Goal: Task Accomplishment & Management: Use online tool/utility

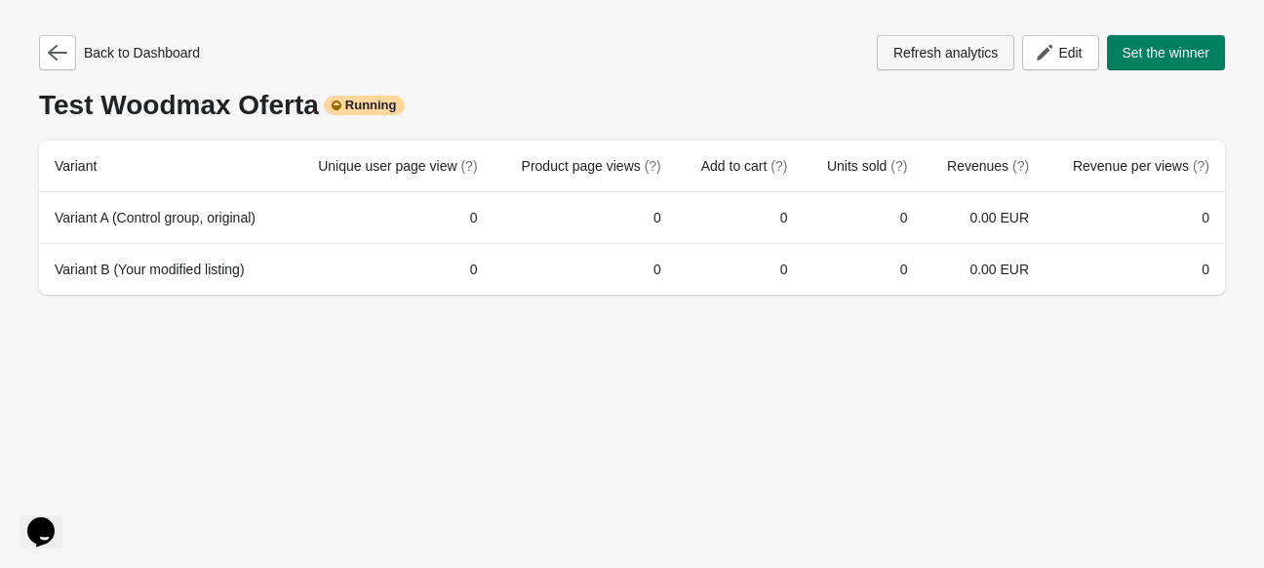
click at [959, 63] on button "Refresh analytics" at bounding box center [946, 52] width 138 height 35
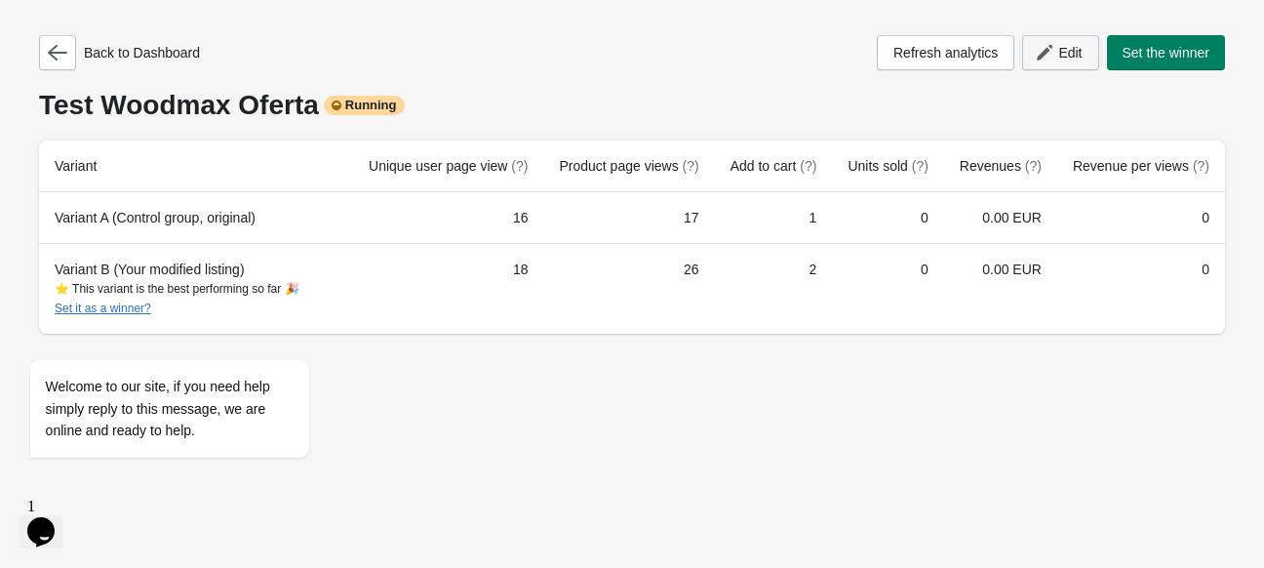
click at [1060, 53] on span "Edit" at bounding box center [1069, 53] width 23 height 16
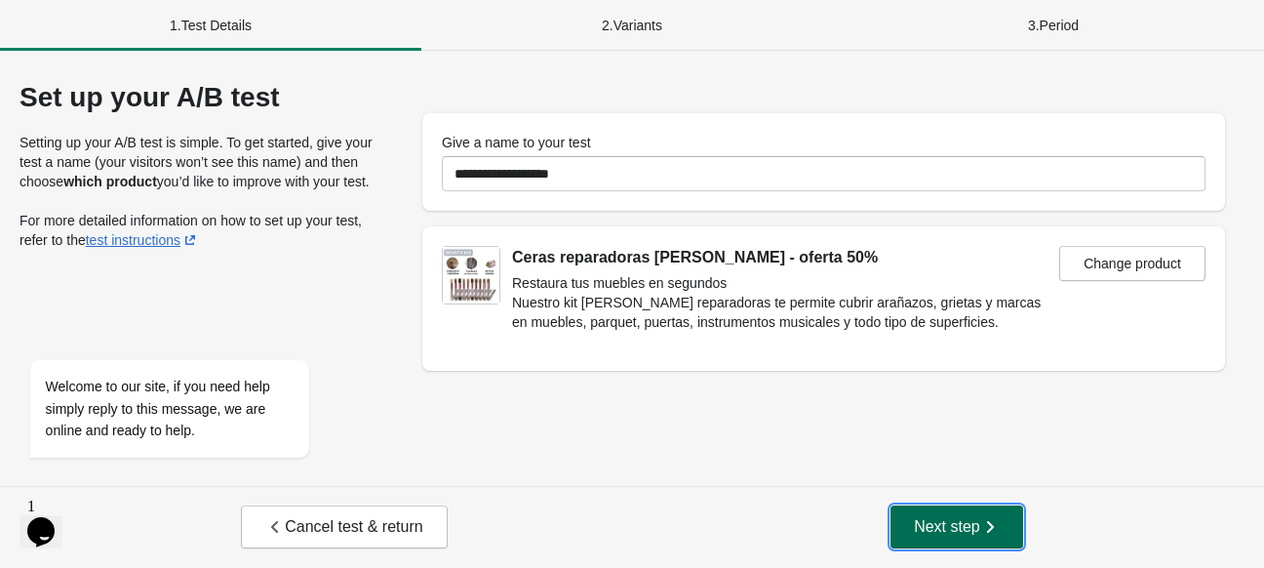
click at [964, 510] on button "Next step" at bounding box center [956, 526] width 133 height 43
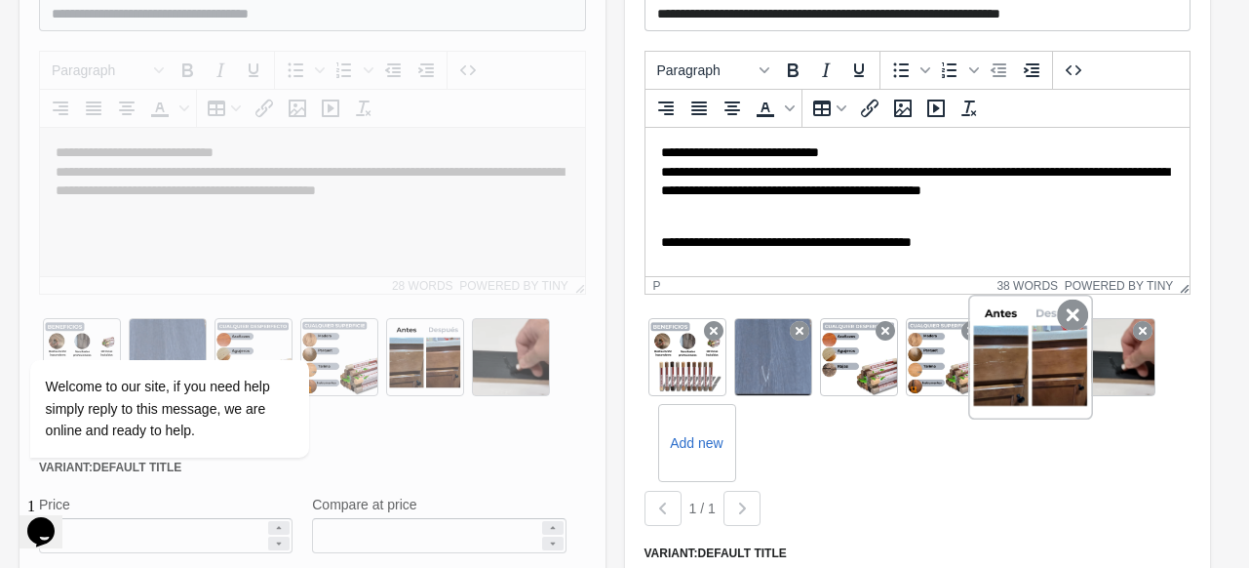
scroll to position [390, 0]
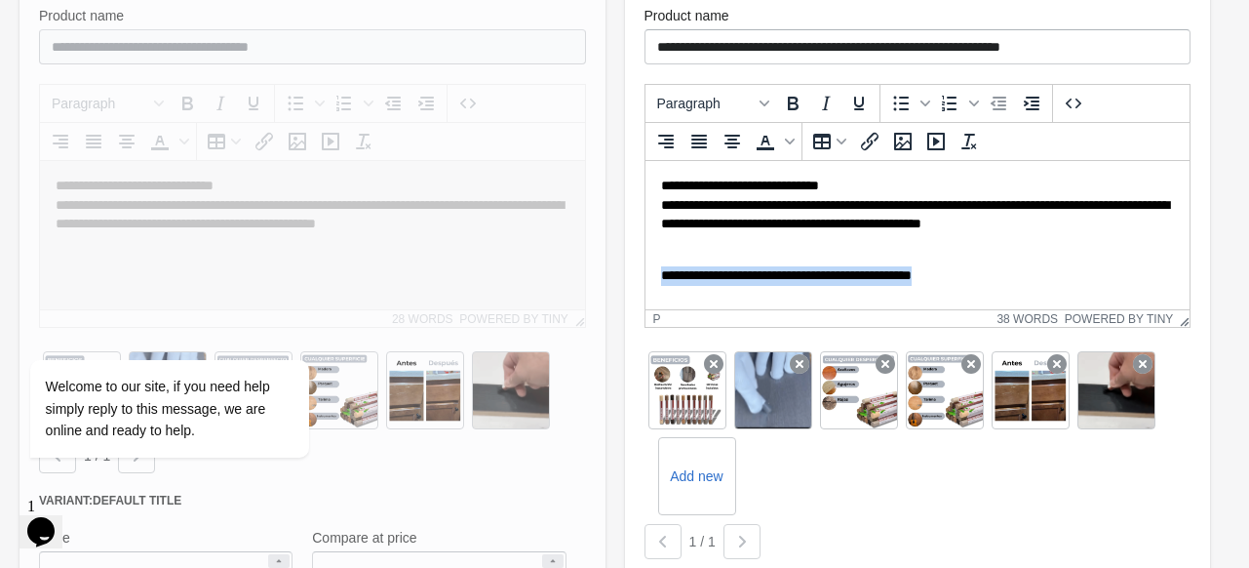
drag, startPoint x: 1075, startPoint y: 281, endPoint x: 647, endPoint y: 313, distance: 429.4
click at [647, 301] on html "**********" at bounding box center [917, 231] width 545 height 140
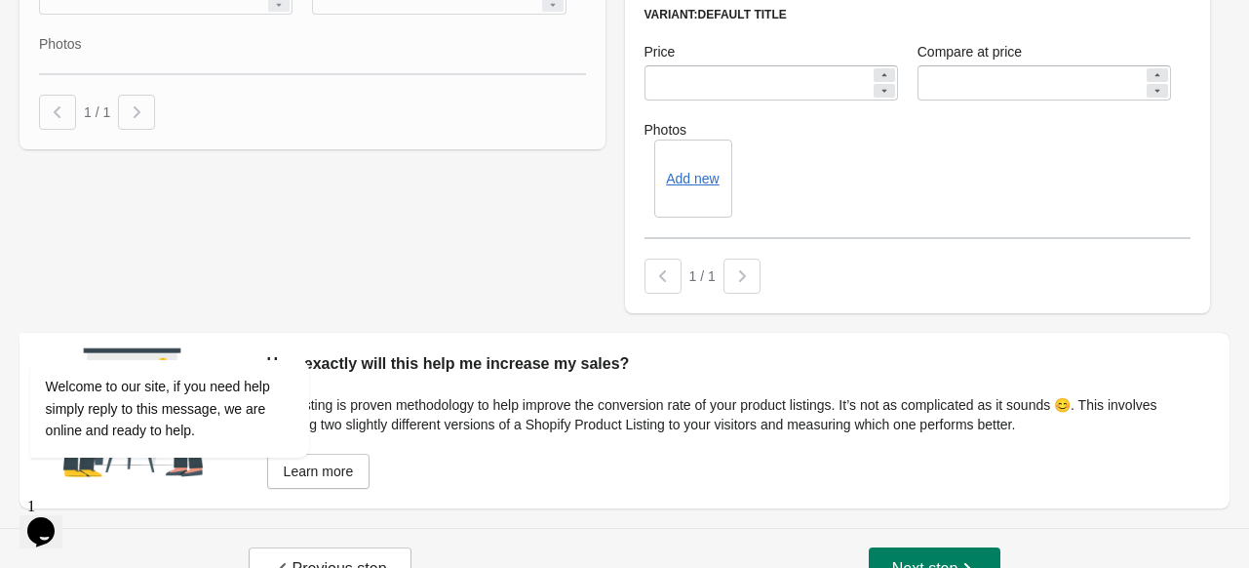
scroll to position [983, 0]
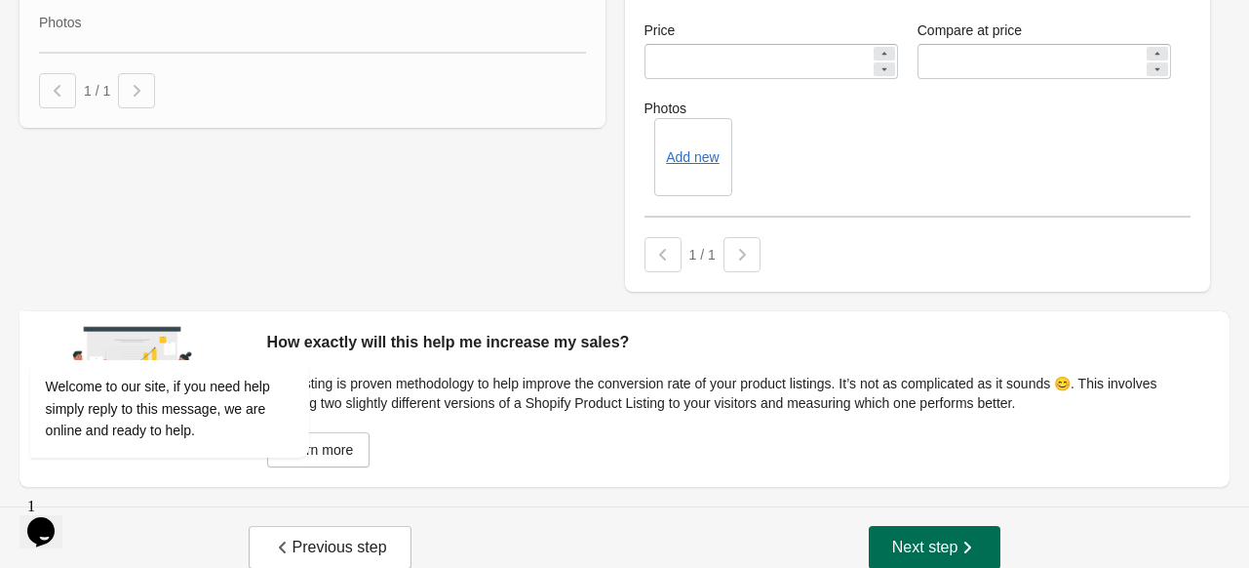
click at [966, 537] on icon "button" at bounding box center [968, 547] width 20 height 20
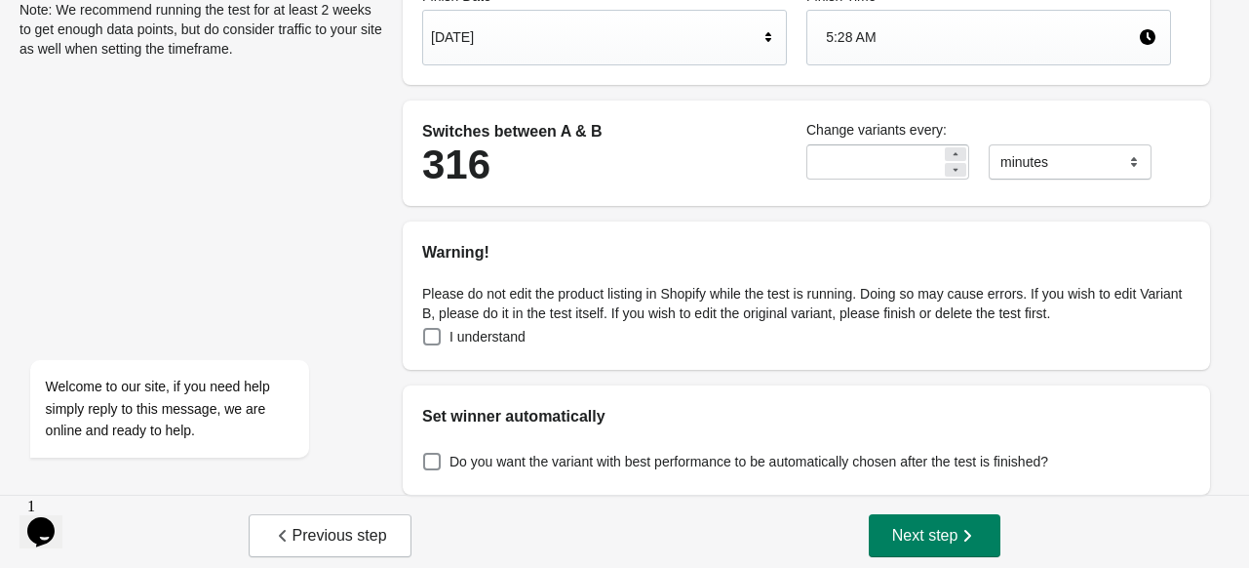
scroll to position [293, 0]
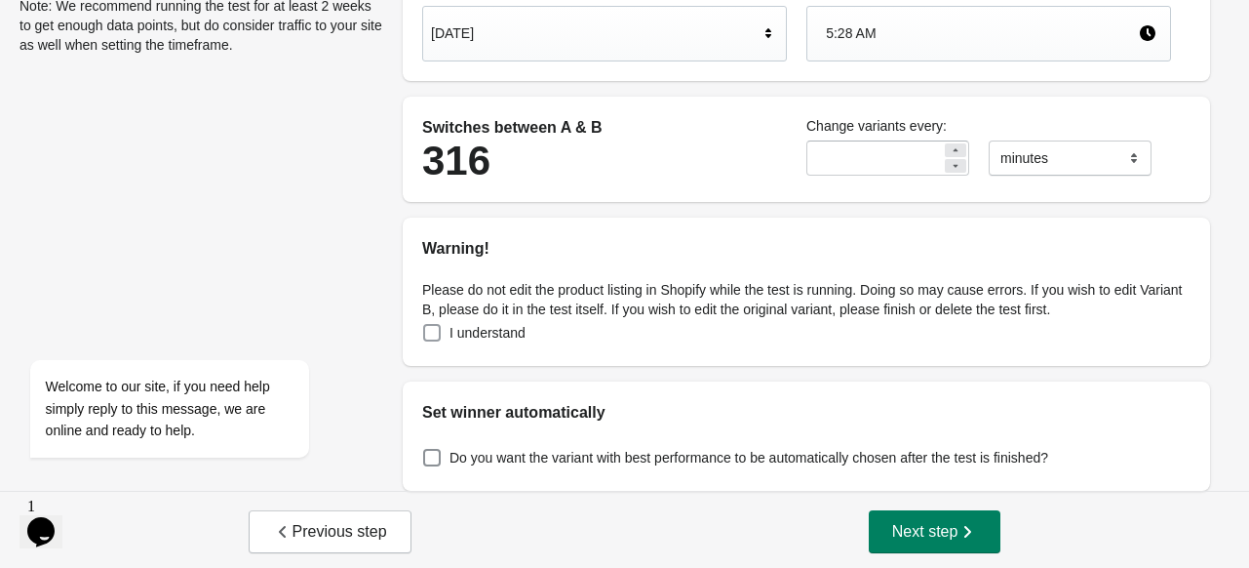
click at [426, 335] on span at bounding box center [432, 333] width 18 height 18
click at [935, 549] on button "Next step" at bounding box center [935, 531] width 133 height 43
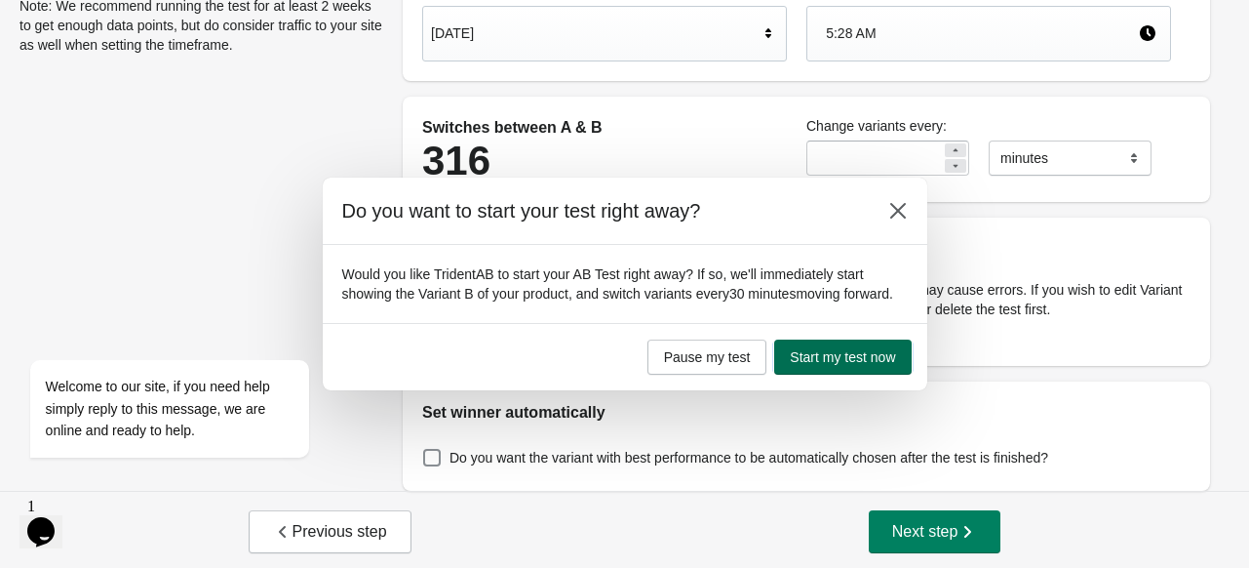
click at [847, 369] on button "Start my test now" at bounding box center [842, 356] width 137 height 35
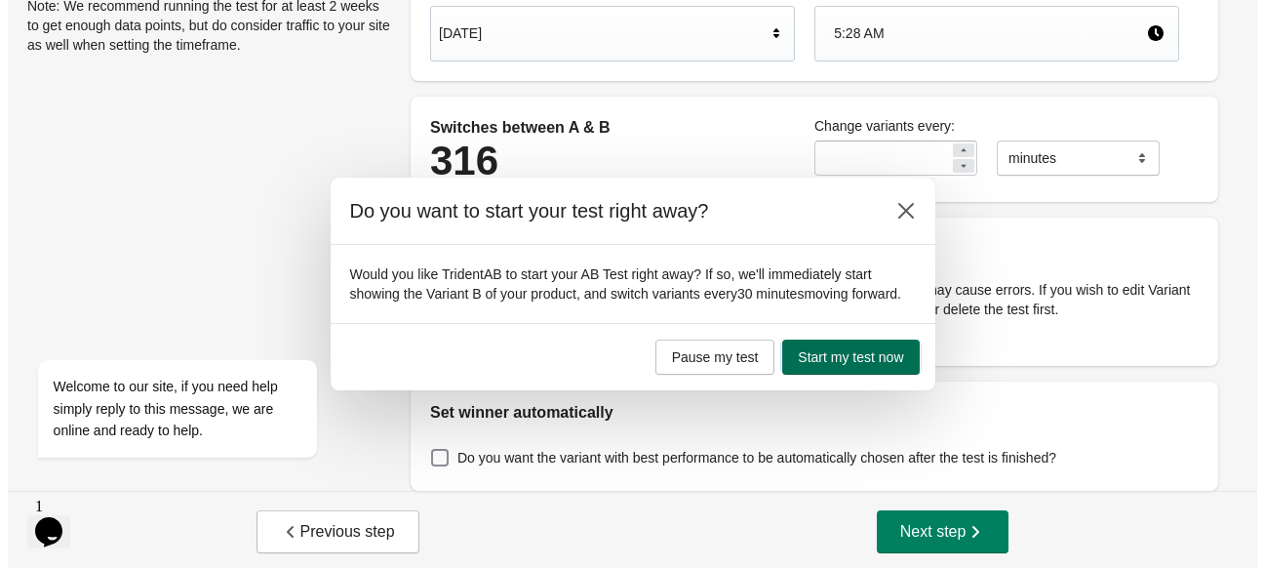
scroll to position [0, 0]
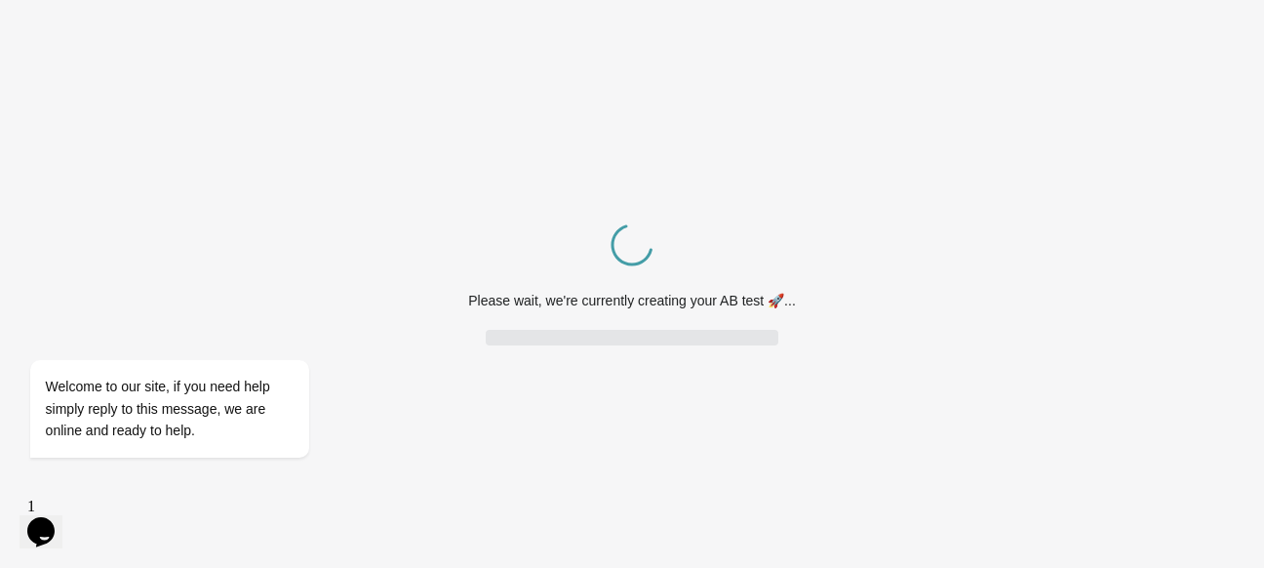
click at [690, 509] on div "Spinner example Please wait, we're currently creating your AB test 🚀..." at bounding box center [632, 284] width 1264 height 568
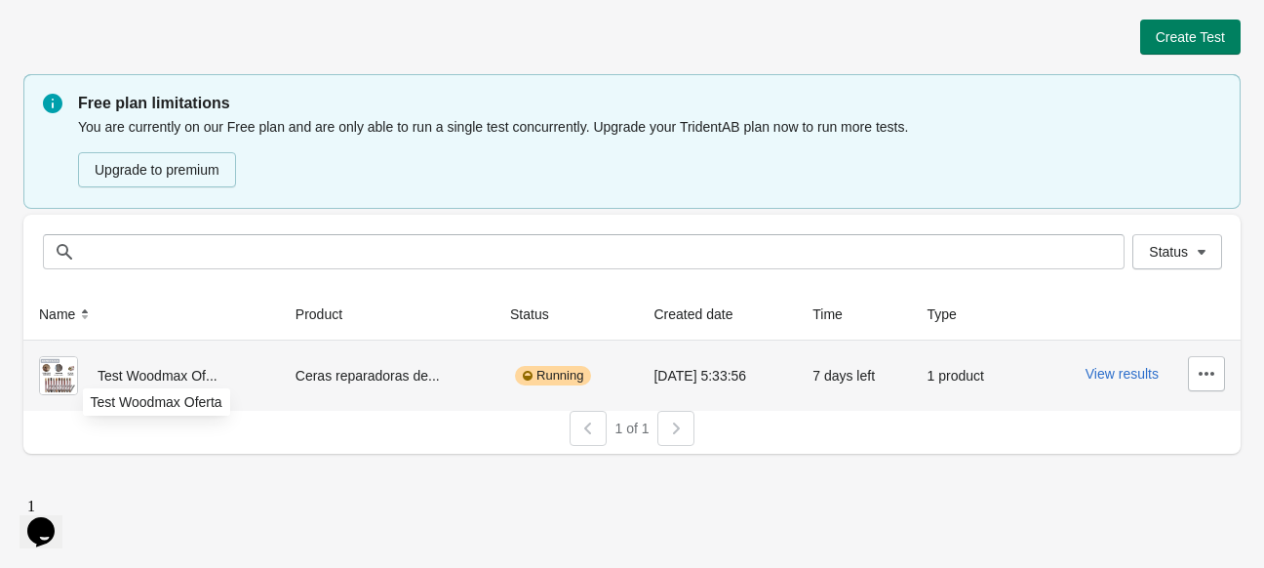
click at [137, 374] on span "Test Woodmax Of..." at bounding box center [158, 376] width 120 height 16
click at [1209, 374] on icon "button" at bounding box center [1207, 374] width 20 height 20
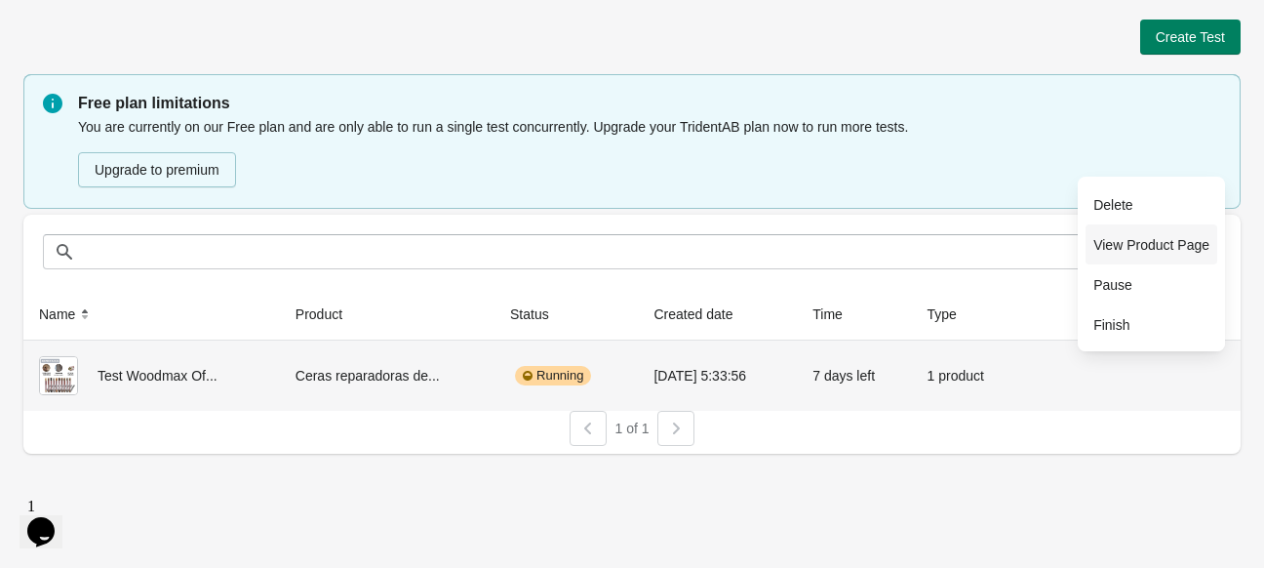
click at [1144, 247] on span "View Product Page" at bounding box center [1151, 245] width 116 height 20
click at [1135, 285] on span "Pause" at bounding box center [1151, 285] width 116 height 20
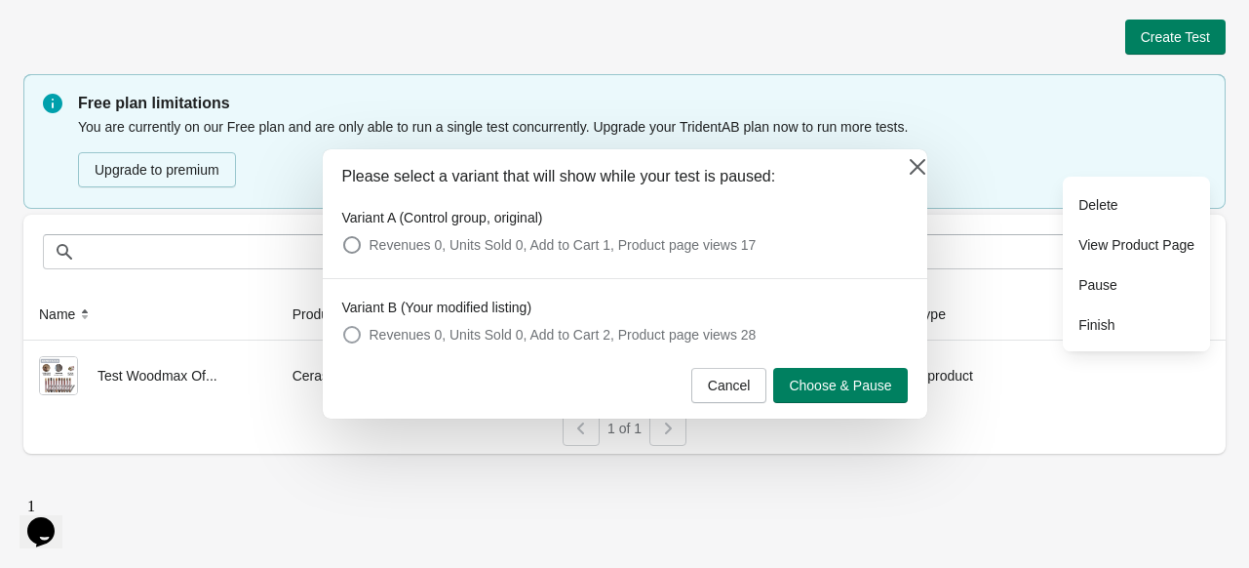
click at [351, 336] on span at bounding box center [352, 335] width 18 height 18
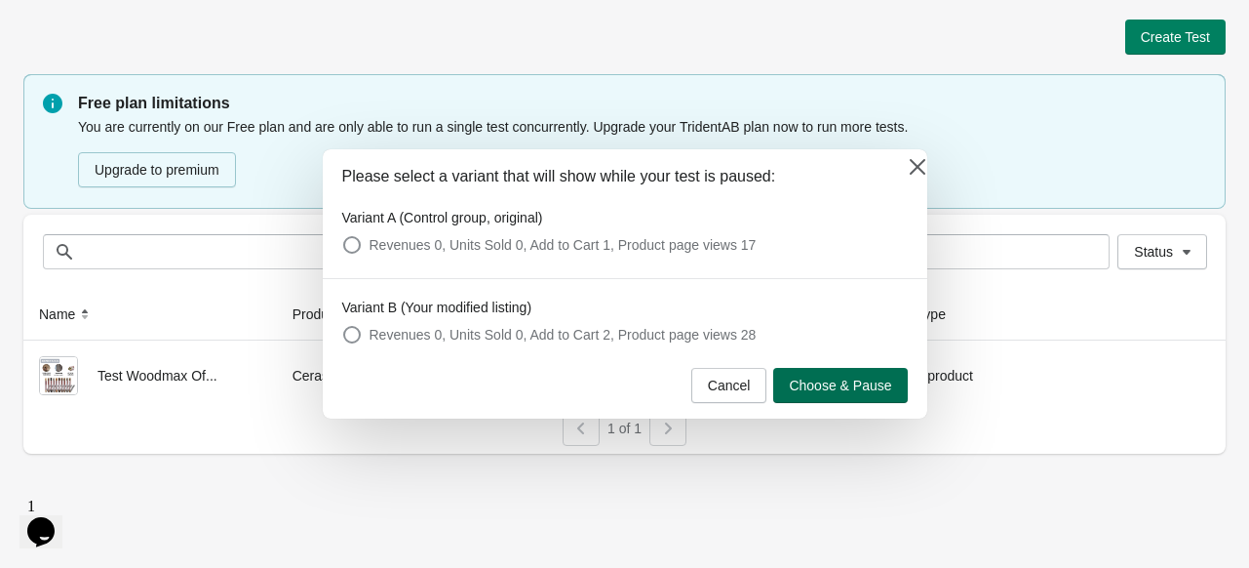
click at [814, 393] on span "Choose & Pause" at bounding box center [840, 385] width 102 height 16
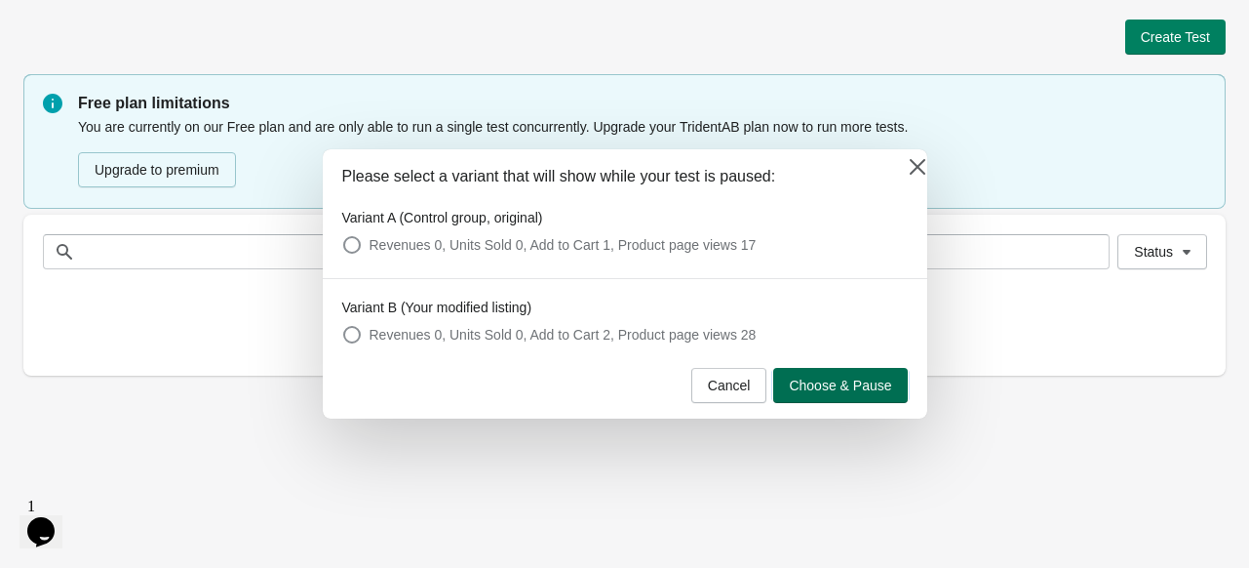
click at [820, 388] on span "Choose & Pause" at bounding box center [840, 385] width 102 height 16
click at [919, 155] on button at bounding box center [917, 166] width 35 height 35
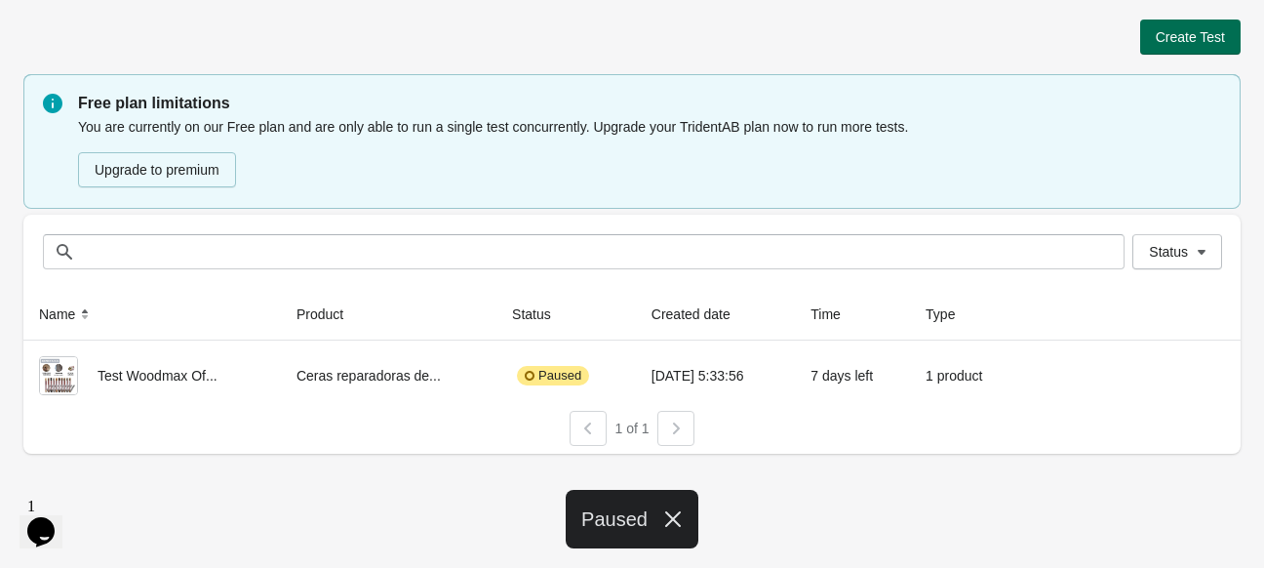
click at [1159, 32] on span "Create Test" at bounding box center [1190, 37] width 69 height 16
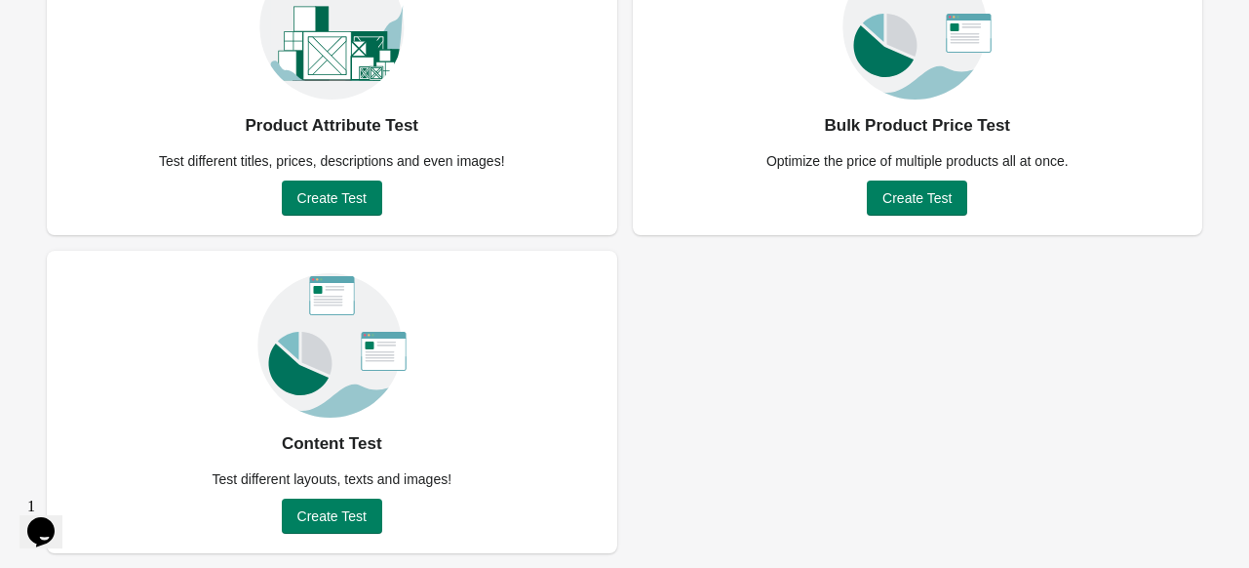
scroll to position [122, 0]
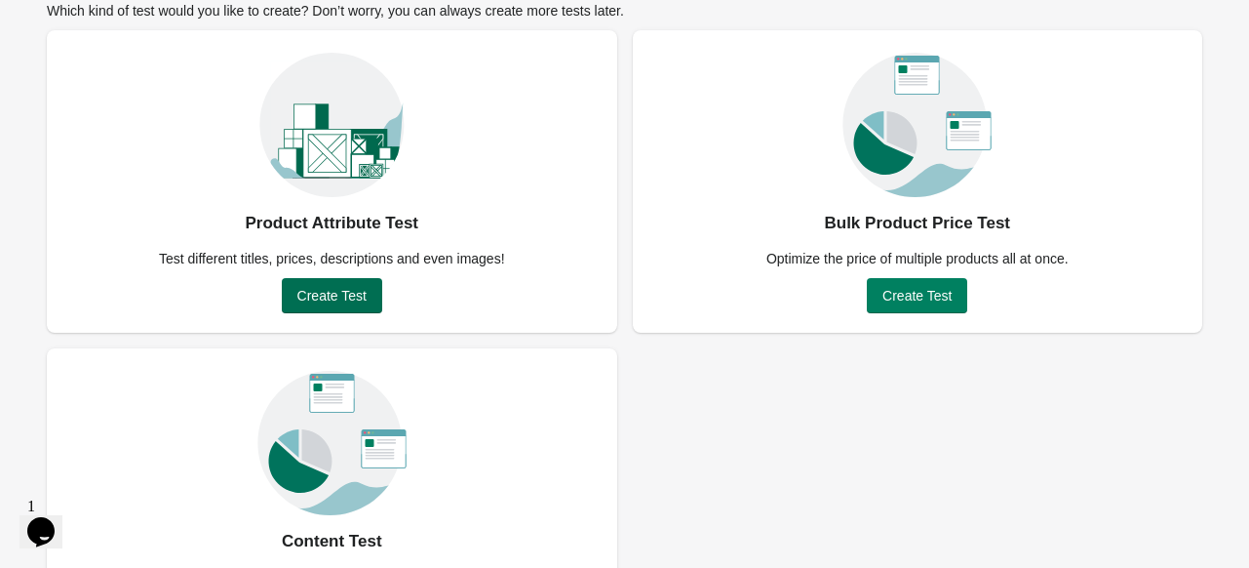
click at [330, 301] on span "Create Test" at bounding box center [331, 296] width 69 height 16
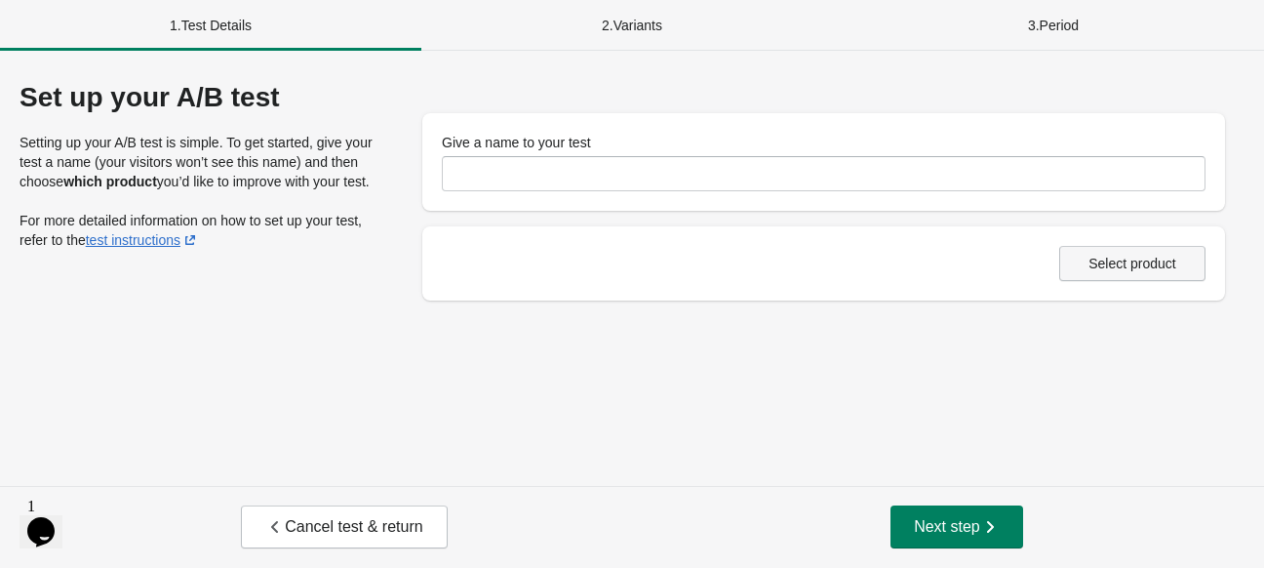
click at [1137, 276] on button "Select product" at bounding box center [1132, 263] width 146 height 35
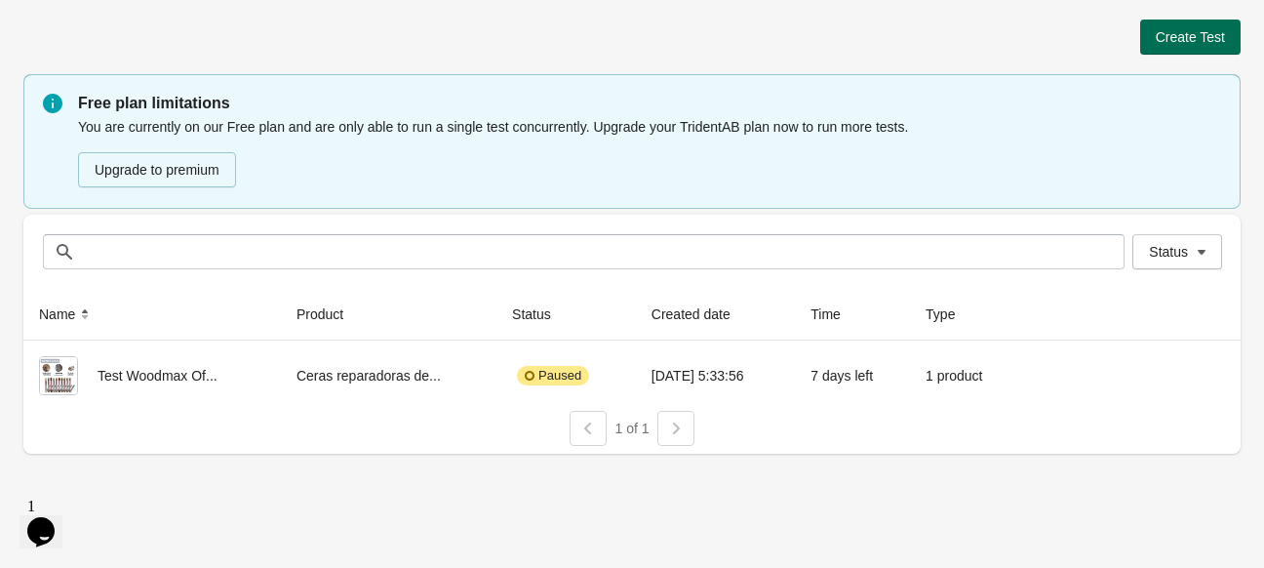
click at [1208, 26] on button "Create Test" at bounding box center [1190, 37] width 100 height 35
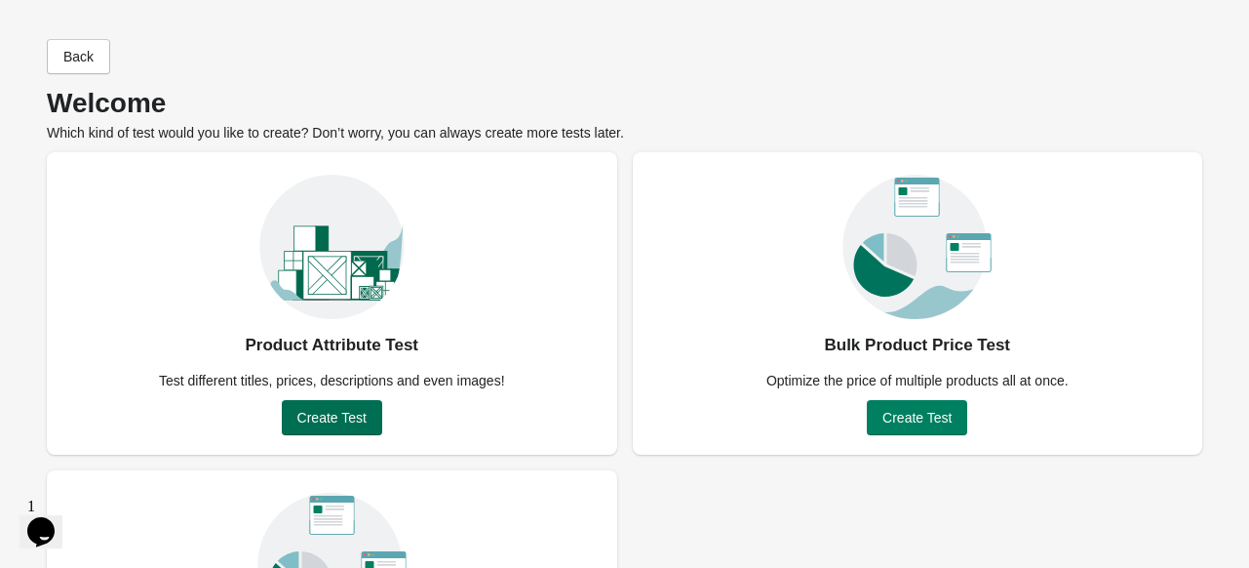
click at [343, 420] on span "Create Test" at bounding box center [331, 418] width 69 height 16
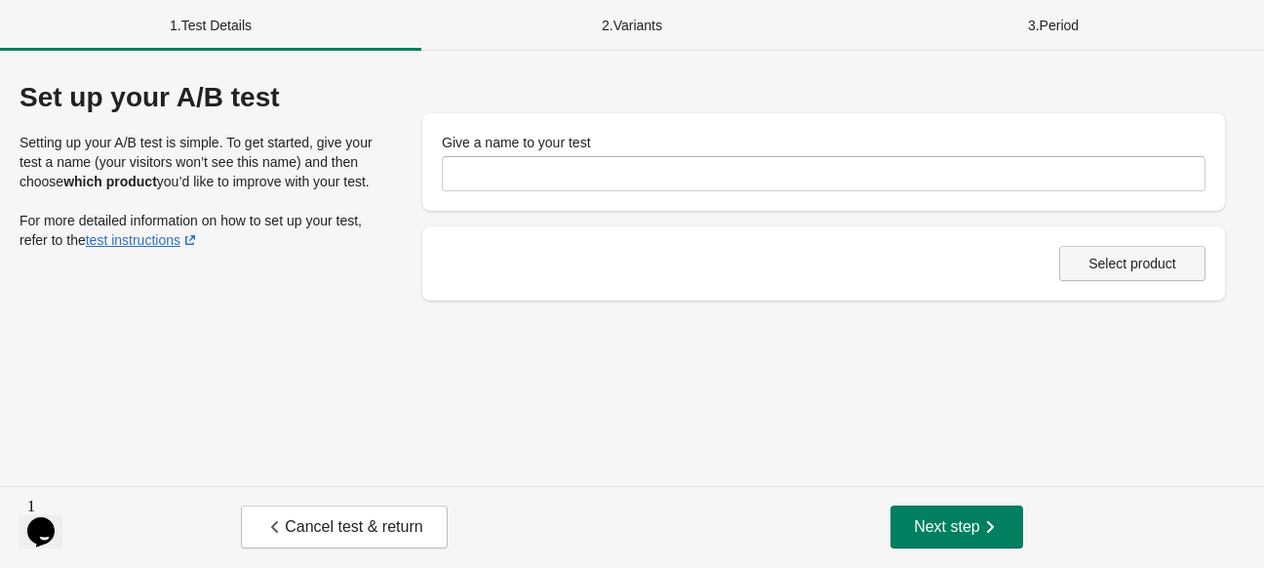
click at [1172, 276] on button "Select product" at bounding box center [1132, 263] width 146 height 35
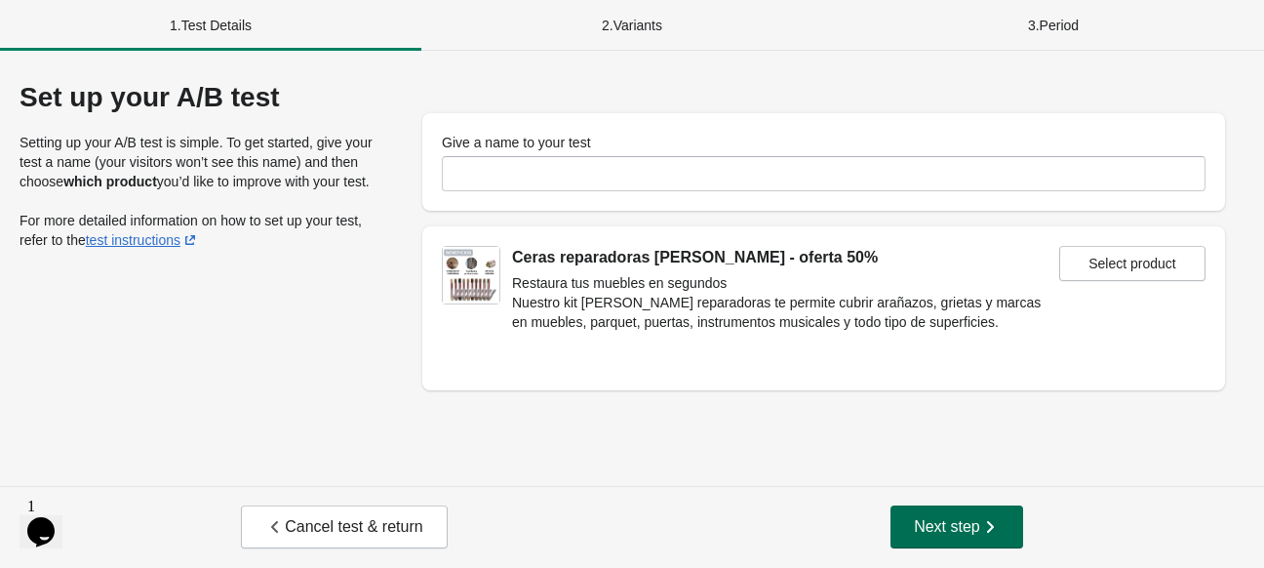
click at [964, 529] on span "Next step" at bounding box center [957, 527] width 86 height 20
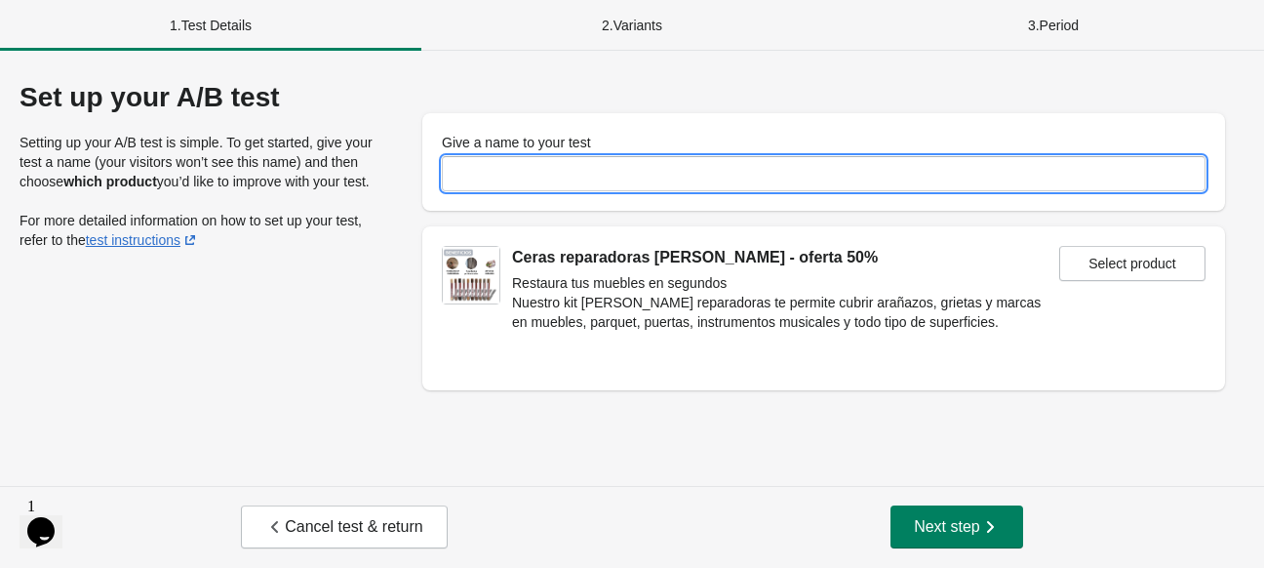
click at [772, 175] on input "Give a name to your test" at bounding box center [824, 173] width 764 height 35
type input "**********"
click at [950, 532] on span "Next step" at bounding box center [957, 527] width 86 height 20
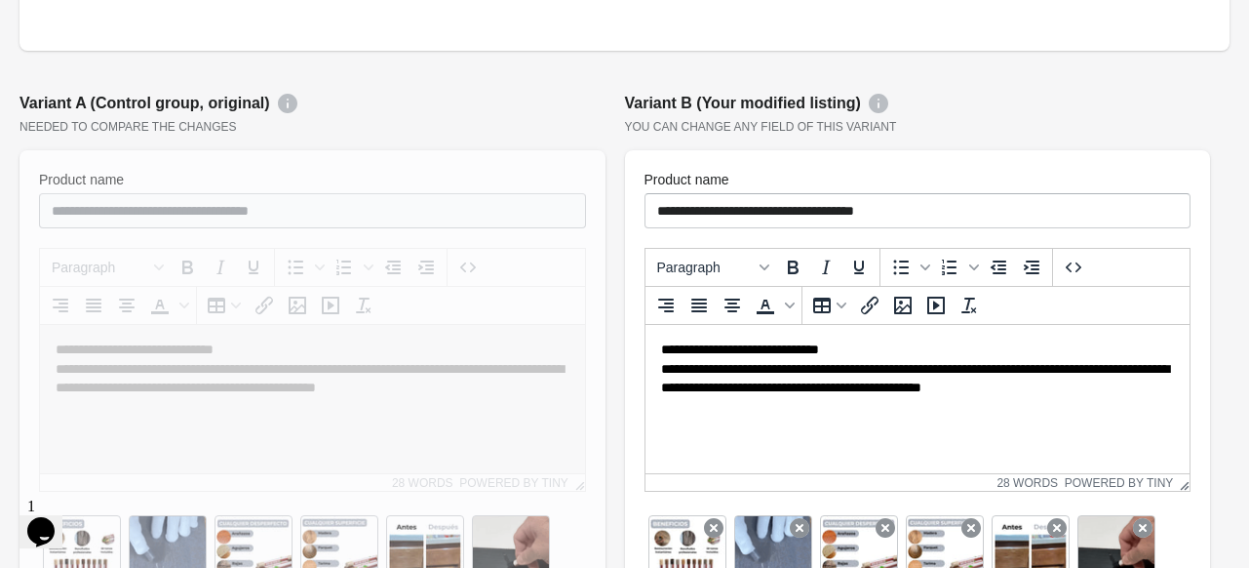
scroll to position [293, 0]
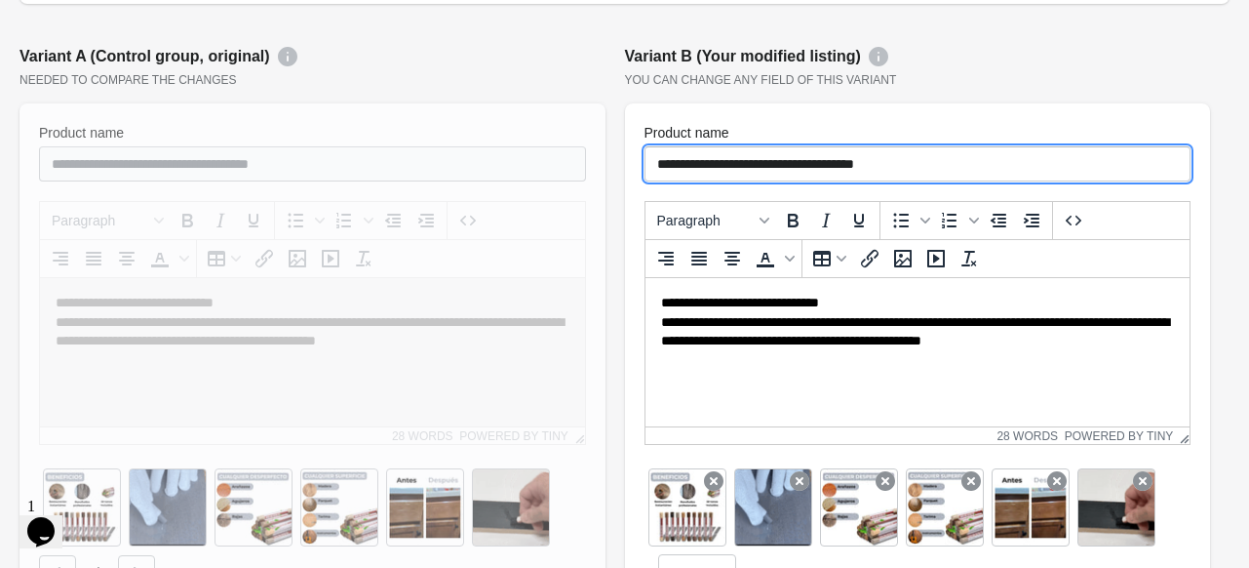
click at [976, 146] on input "**********" at bounding box center [918, 163] width 547 height 35
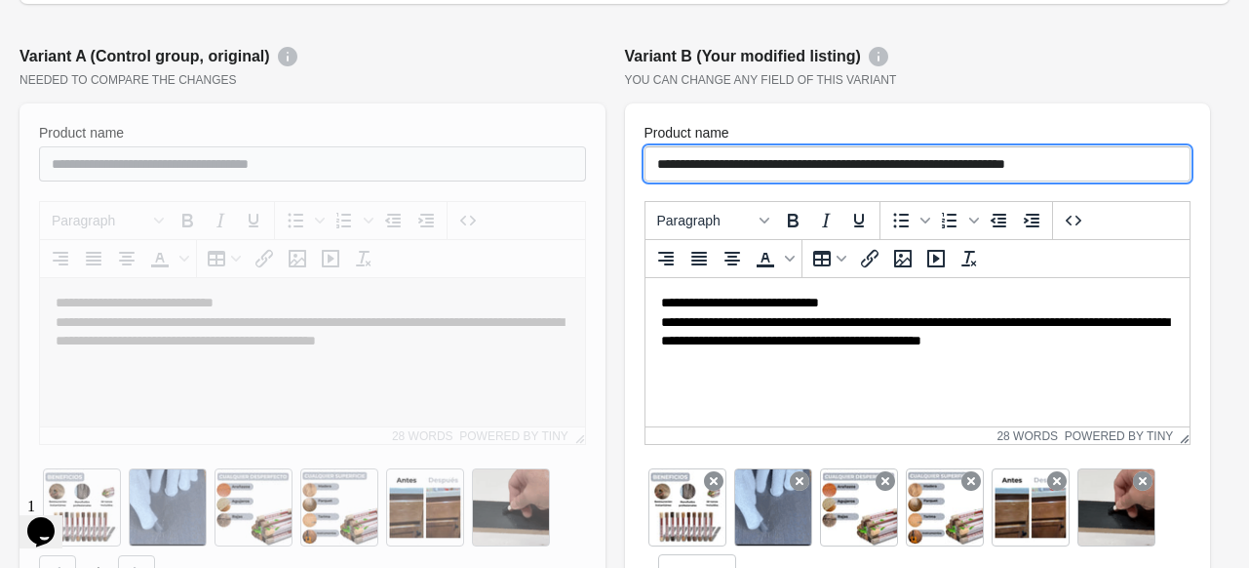
type input "**********"
click at [829, 394] on p at bounding box center [917, 393] width 514 height 20
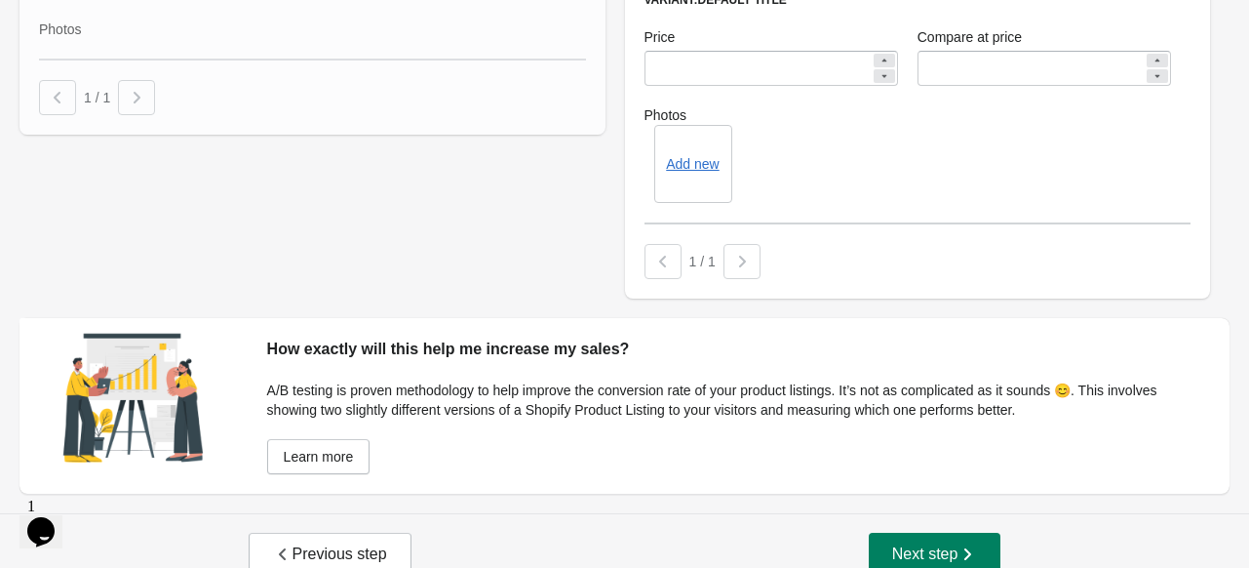
scroll to position [1003, 0]
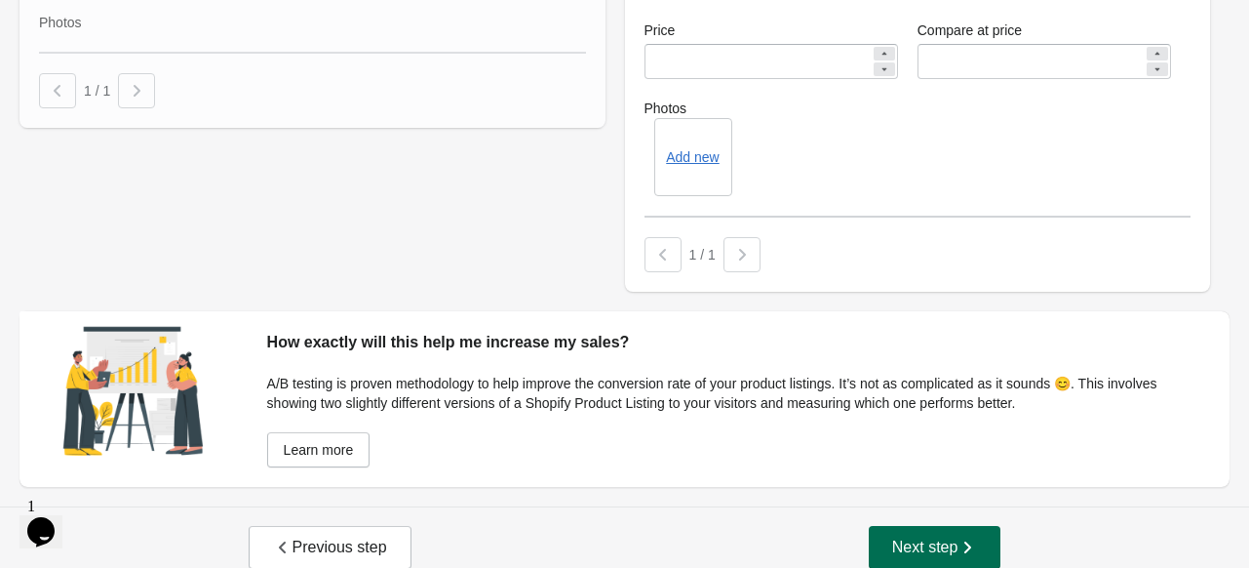
click at [955, 537] on span "Next step" at bounding box center [935, 547] width 86 height 20
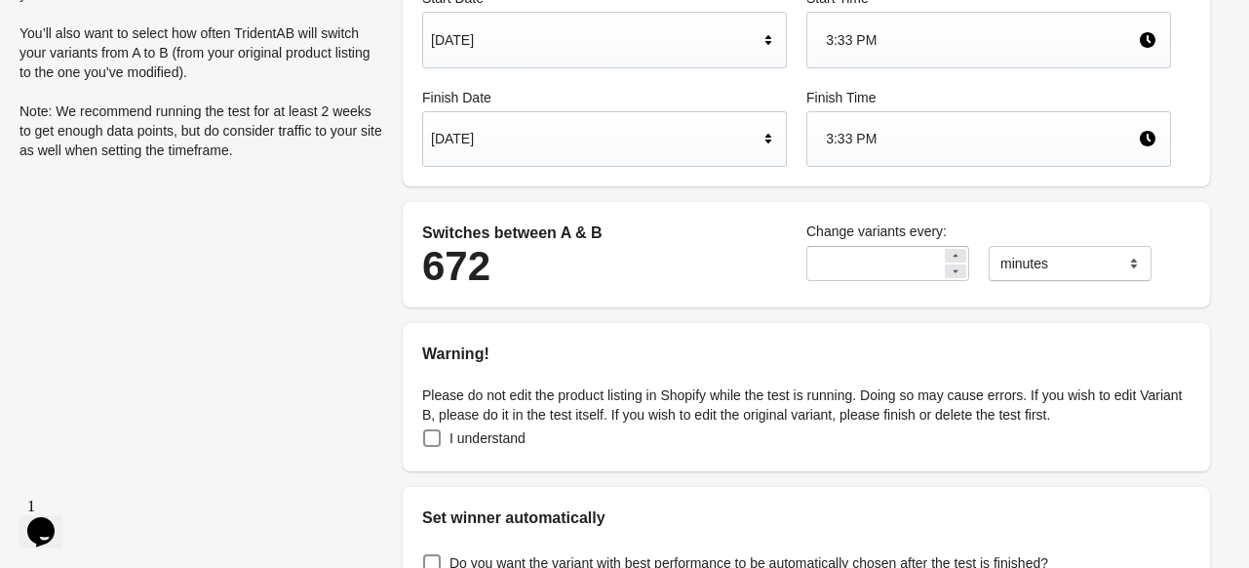
scroll to position [195, 0]
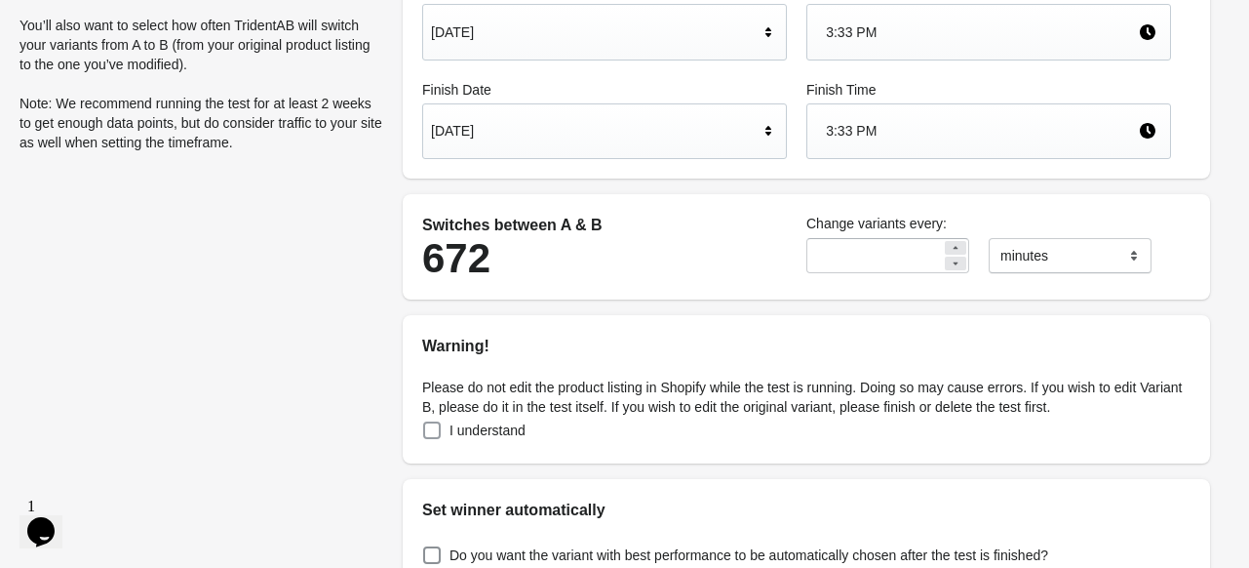
click at [439, 432] on span at bounding box center [432, 430] width 18 height 18
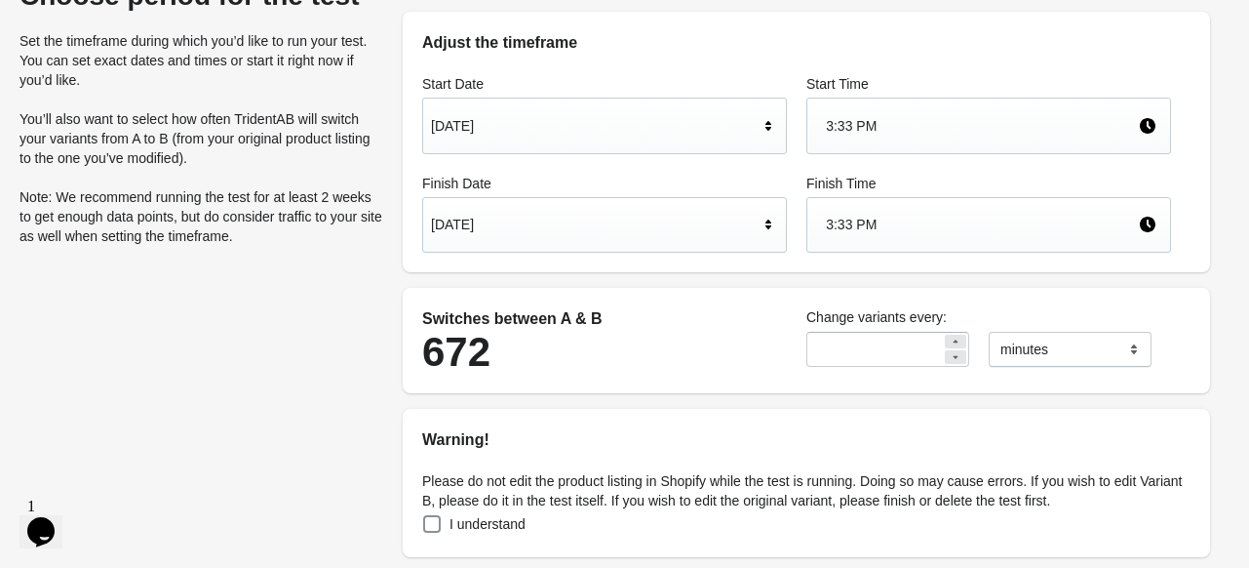
scroll to position [296, 0]
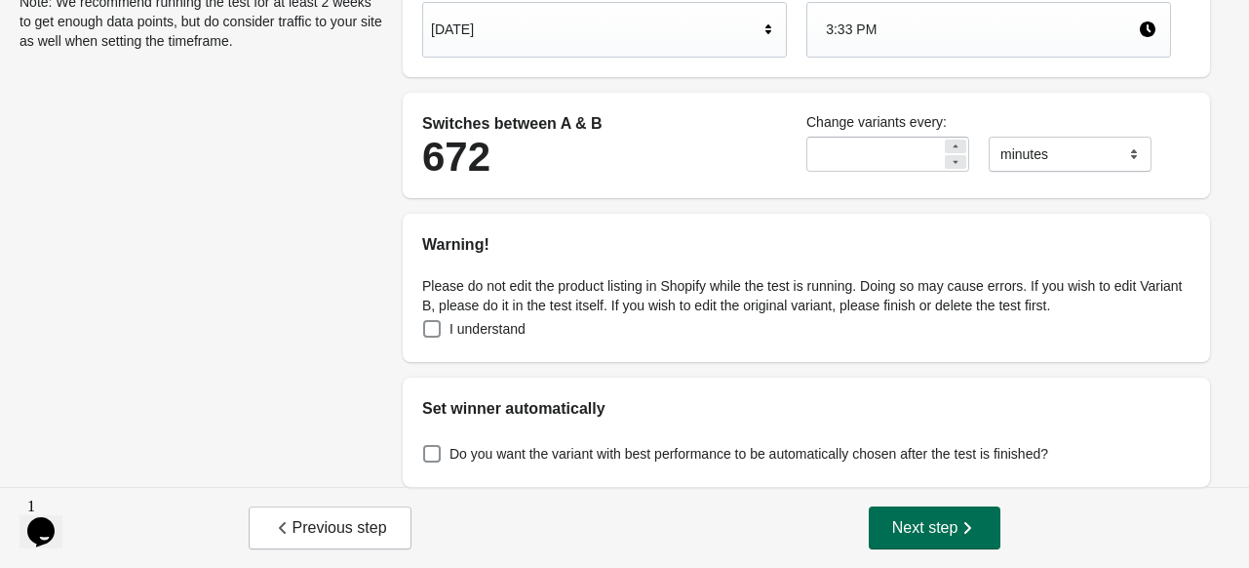
click at [929, 533] on span "Next step" at bounding box center [935, 528] width 86 height 20
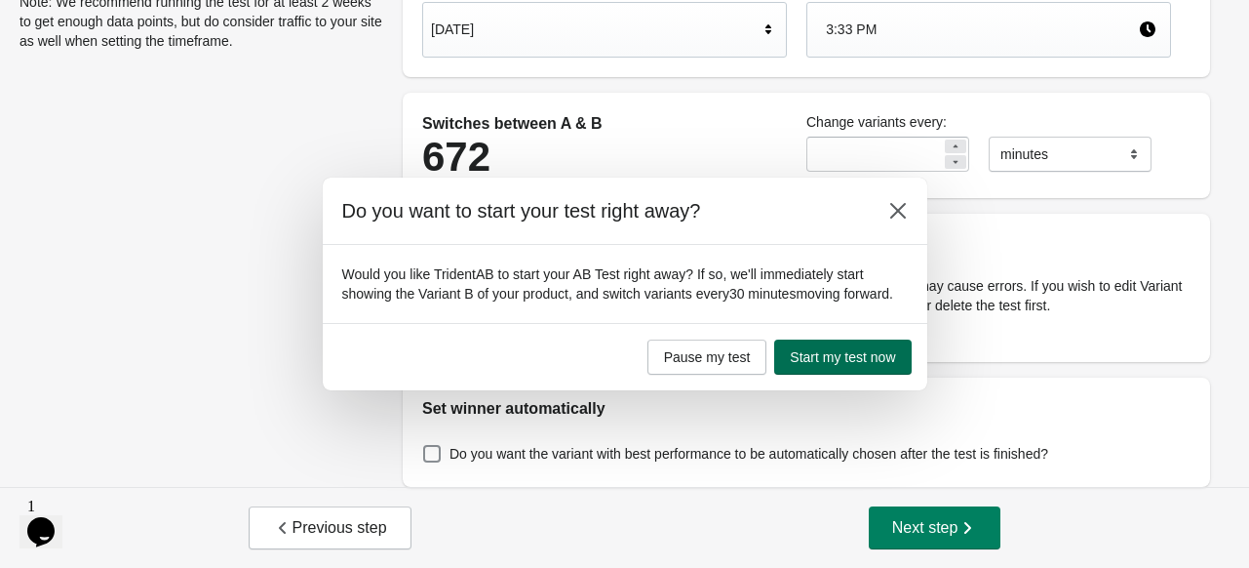
click at [855, 357] on span "Start my test now" at bounding box center [842, 357] width 105 height 16
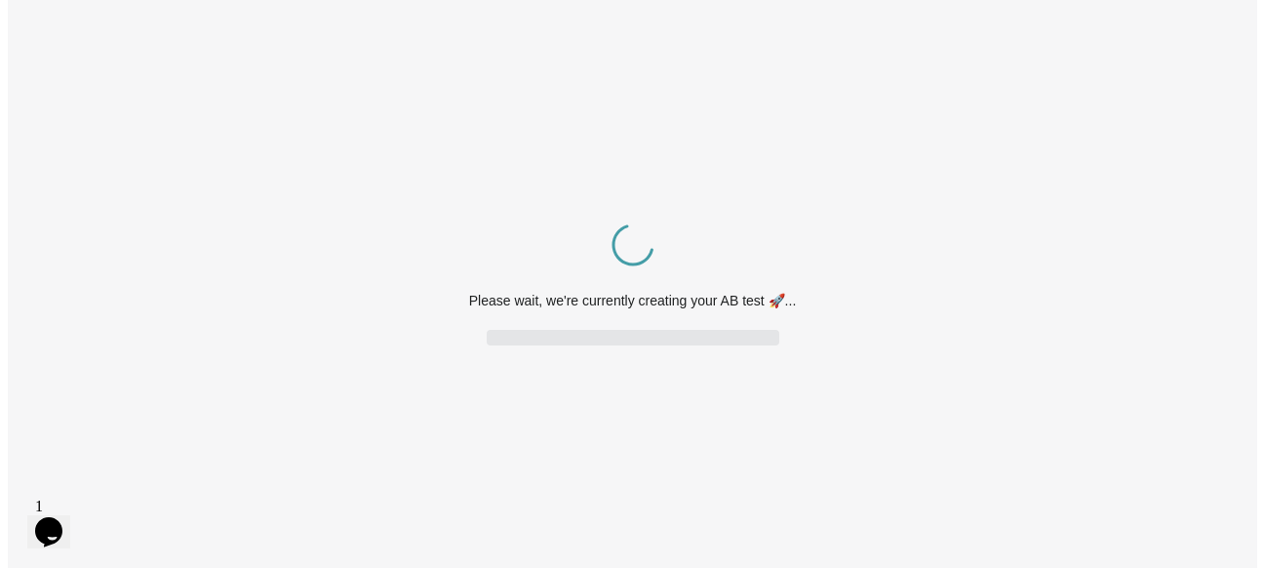
scroll to position [0, 0]
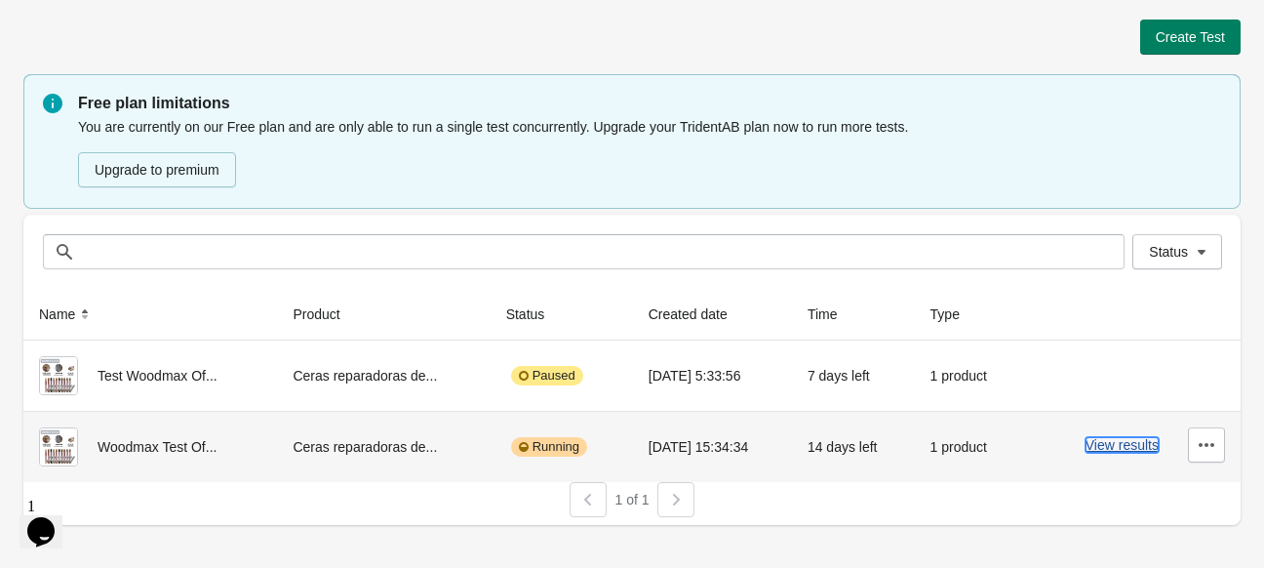
click at [1114, 444] on button "View results" at bounding box center [1122, 445] width 73 height 16
click at [1198, 436] on icon "button" at bounding box center [1207, 445] width 20 height 20
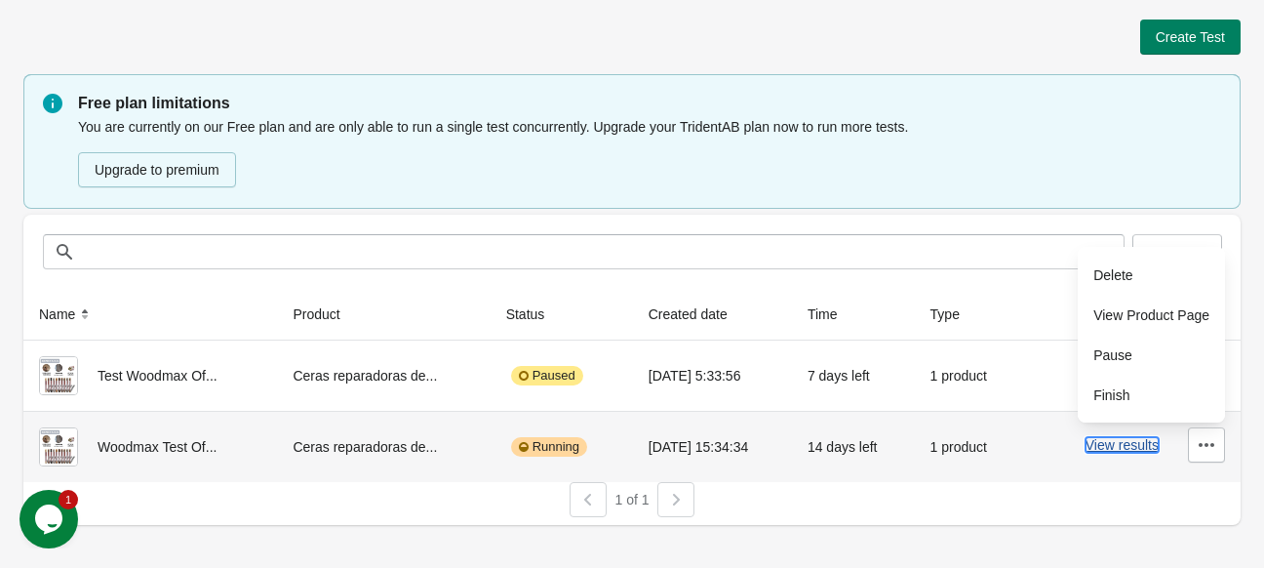
click at [1114, 452] on button "View results" at bounding box center [1122, 445] width 73 height 16
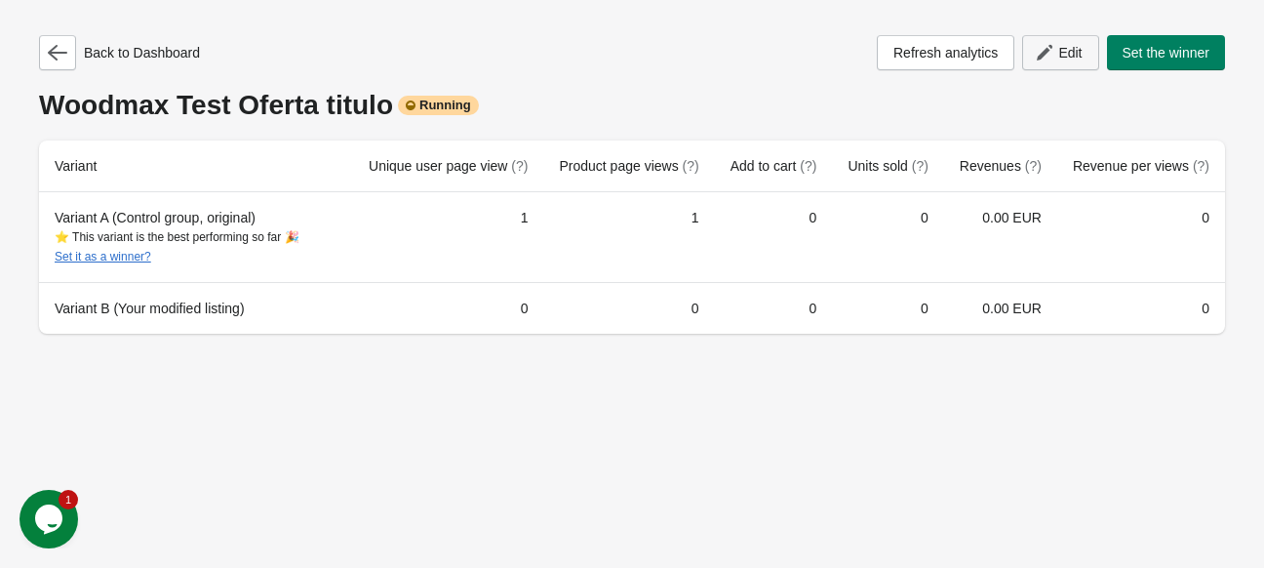
click at [1058, 54] on span "Edit" at bounding box center [1069, 53] width 23 height 16
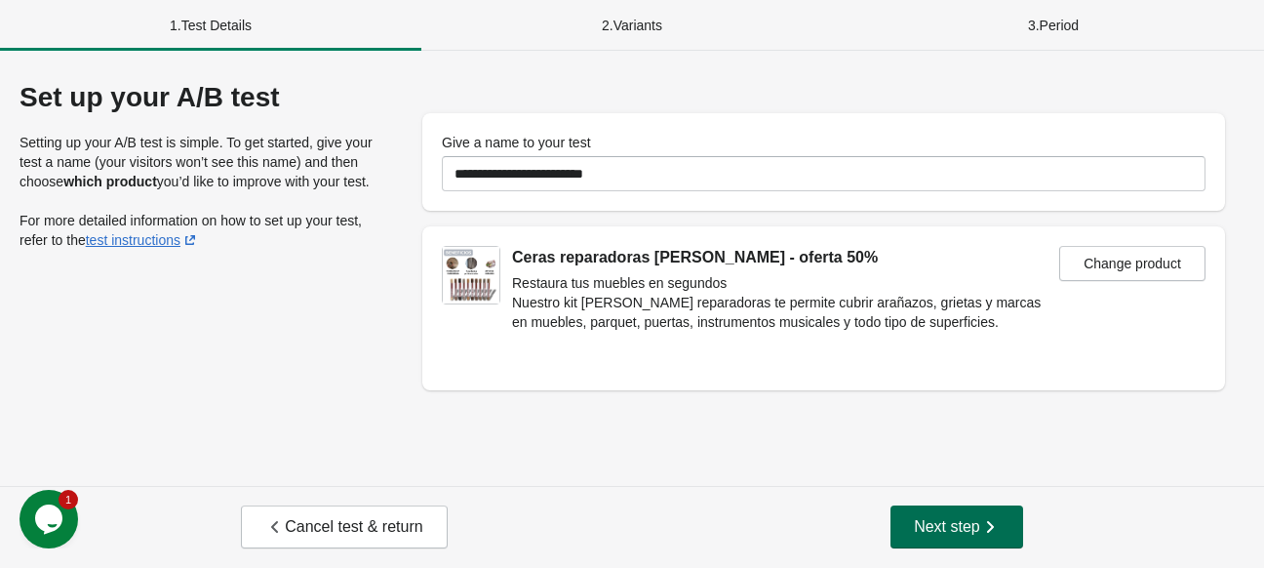
click at [940, 522] on span "Next step" at bounding box center [957, 527] width 86 height 20
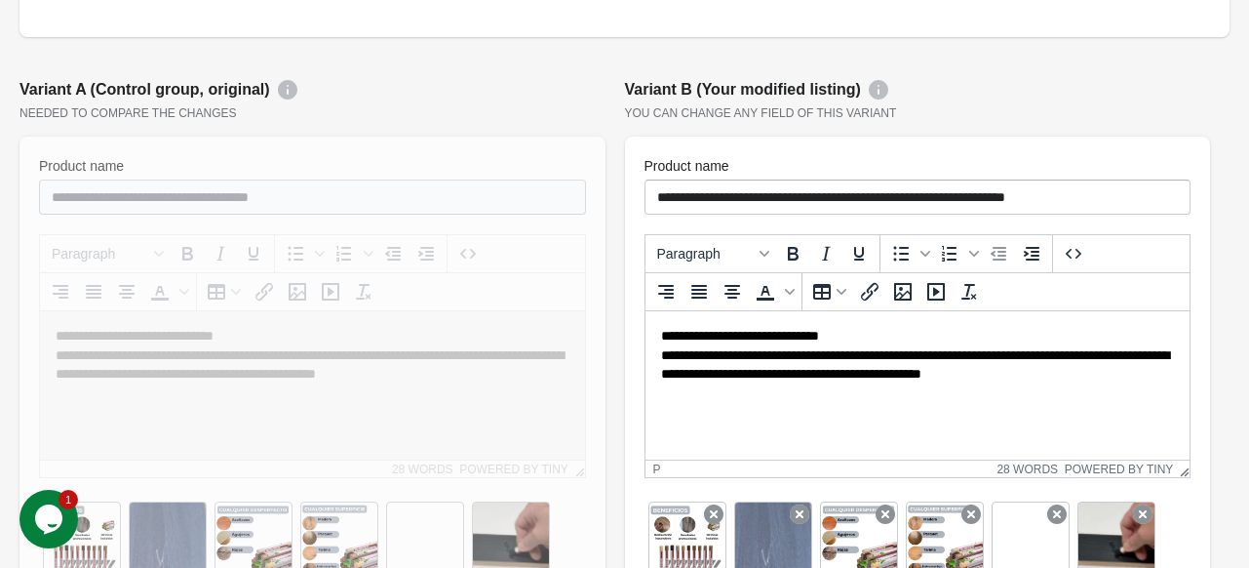
scroll to position [293, 0]
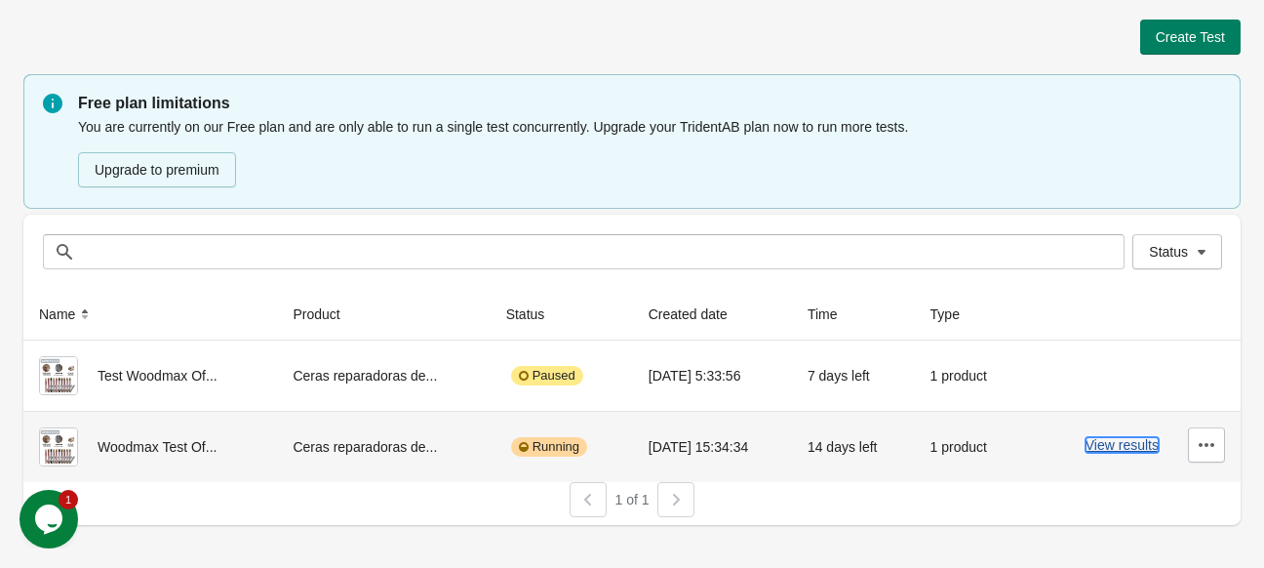
click at [1120, 440] on button "View results" at bounding box center [1122, 445] width 73 height 16
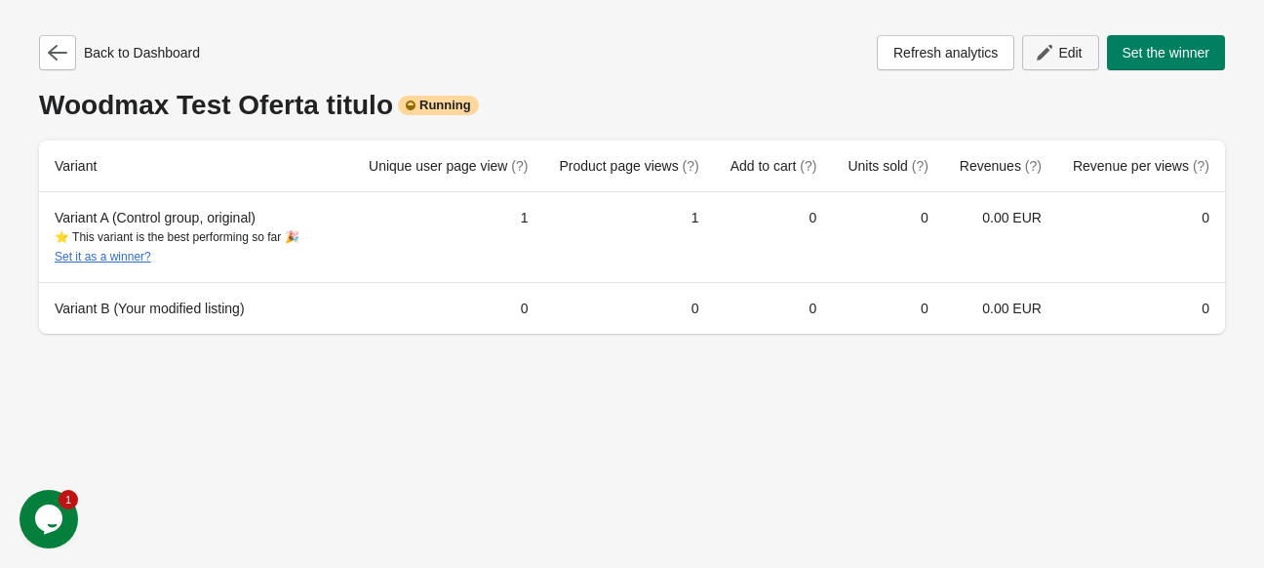
click at [1063, 52] on span "Edit" at bounding box center [1069, 53] width 23 height 16
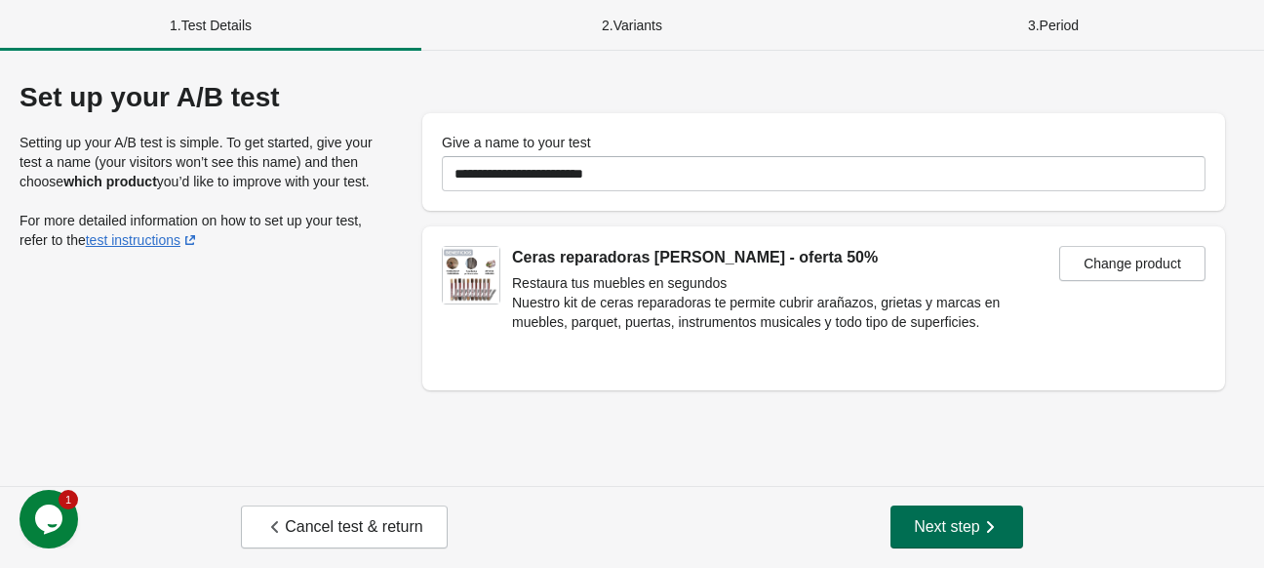
click at [971, 521] on span "Next step" at bounding box center [957, 527] width 86 height 20
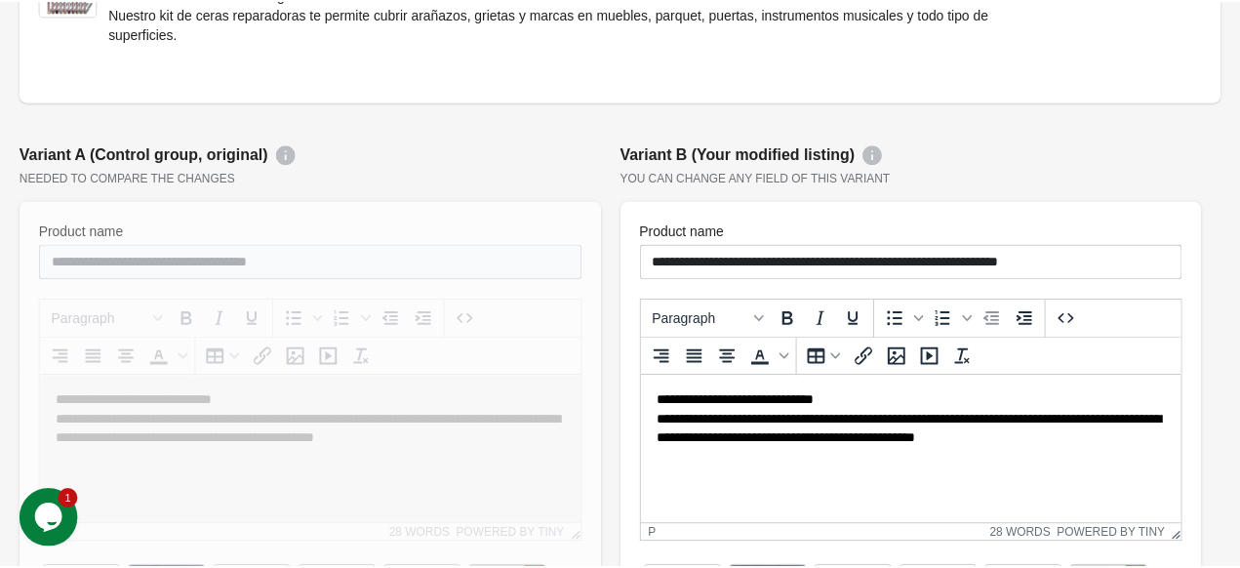
scroll to position [195, 0]
